Goal: Find specific page/section: Find specific page/section

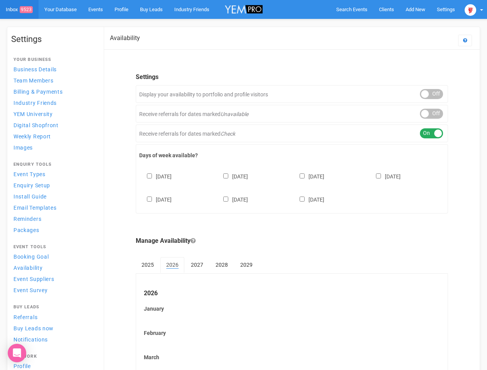
click at [244, 185] on div "[DATE] [DATE] [DATE] [DATE] [DATE] [DATE] [DATE]" at bounding box center [292, 184] width 306 height 46
click at [352, 9] on span "Search Events" at bounding box center [352, 10] width 31 height 6
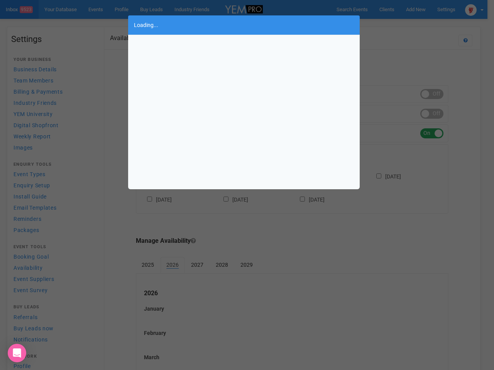
click at [416, 9] on div "Loading..." at bounding box center [247, 185] width 494 height 370
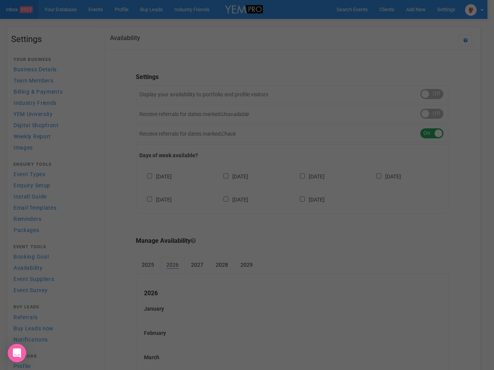
click at [398, 25] on div "Loading..." at bounding box center [247, 185] width 494 height 370
click at [474, 9] on div "Loading..." at bounding box center [247, 185] width 494 height 370
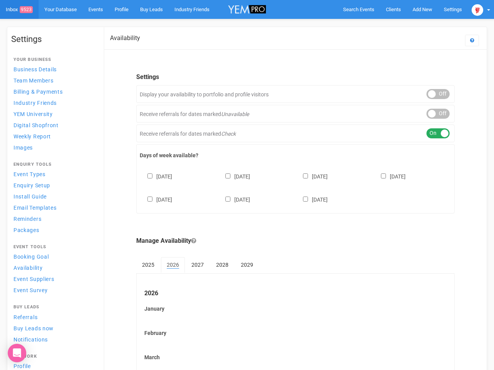
click at [432, 94] on div "ON OFF" at bounding box center [437, 94] width 23 height 10
click at [432, 114] on div "ON OFF" at bounding box center [437, 114] width 23 height 10
click at [432, 134] on div "ON OFF" at bounding box center [437, 134] width 23 height 10
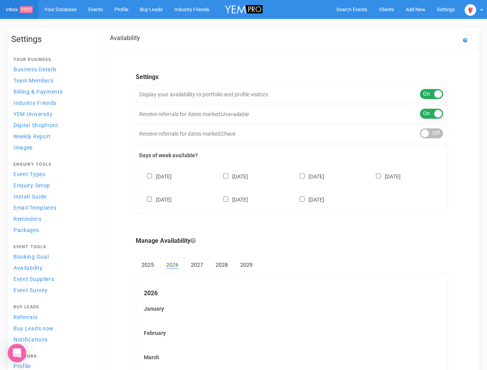
click at [292, 187] on div "[DATE] [DATE] [DATE] [DATE] [DATE] [DATE] [DATE]" at bounding box center [292, 184] width 306 height 46
